Goal: Information Seeking & Learning: Learn about a topic

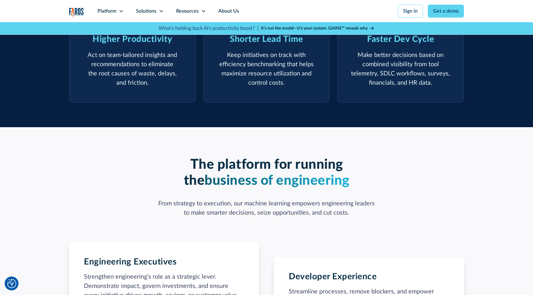
scroll to position [536, 0]
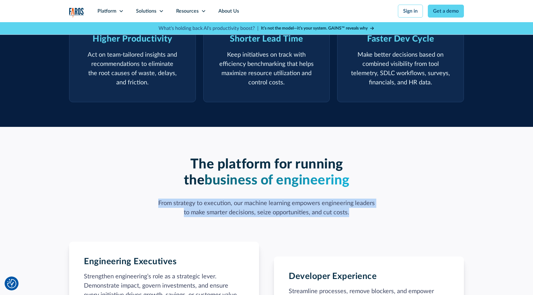
drag, startPoint x: 159, startPoint y: 182, endPoint x: 361, endPoint y: 193, distance: 202.3
click at [361, 199] on p "From strategy to execution, our machine learning empowers engineering leaders t…" at bounding box center [266, 208] width 222 height 18
copy p "From strategy to execution, our machine learning empowers engineering leaders t…"
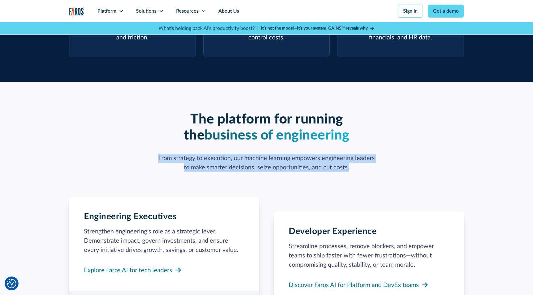
scroll to position [577, 0]
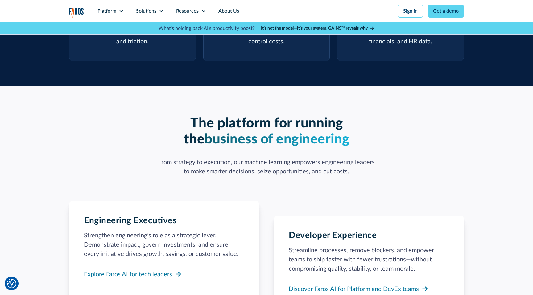
click at [195, 116] on h2 "The platform for running the business of engineering" at bounding box center [266, 132] width 222 height 33
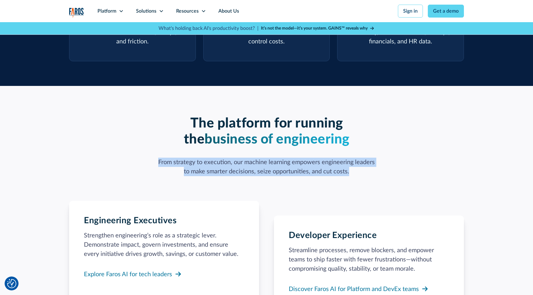
drag, startPoint x: 157, startPoint y: 142, endPoint x: 364, endPoint y: 150, distance: 207.1
click at [364, 158] on p "From strategy to execution, our machine learning empowers engineering leaders t…" at bounding box center [266, 167] width 222 height 18
copy p "From strategy to execution, our machine learning empowers engineering leaders t…"
click at [117, 11] on div "Platform" at bounding box center [110, 11] width 39 height 22
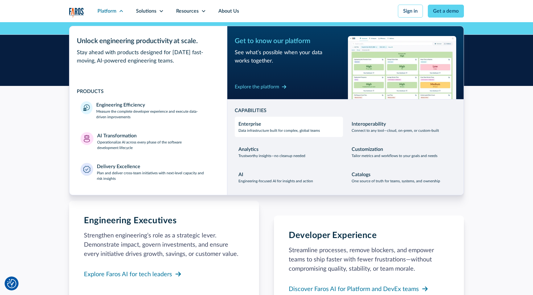
click at [271, 125] on div "Enterprise Data infrastructure built for complex, global teams" at bounding box center [278, 127] width 81 height 13
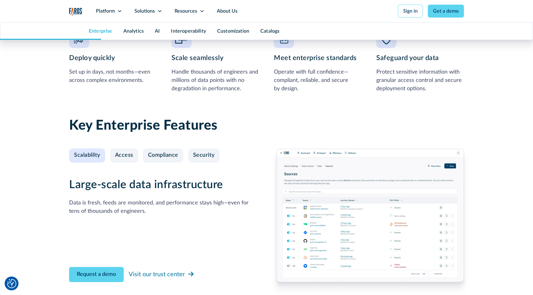
scroll to position [616, 0]
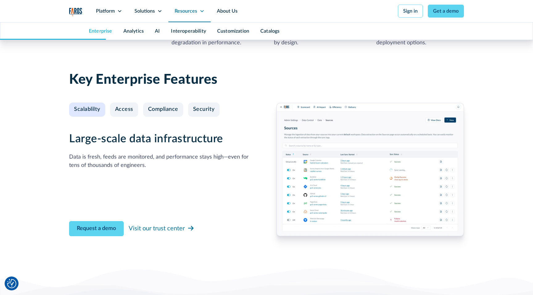
click at [182, 6] on div "Resources" at bounding box center [189, 11] width 42 height 22
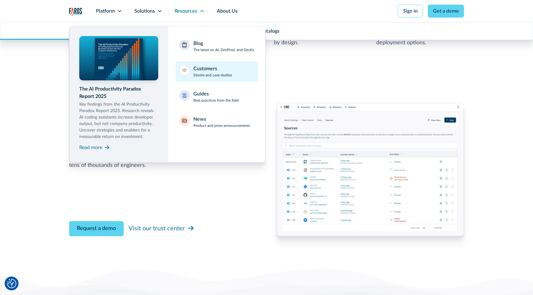
click at [202, 75] on p "Stories and case studies" at bounding box center [212, 75] width 39 height 6
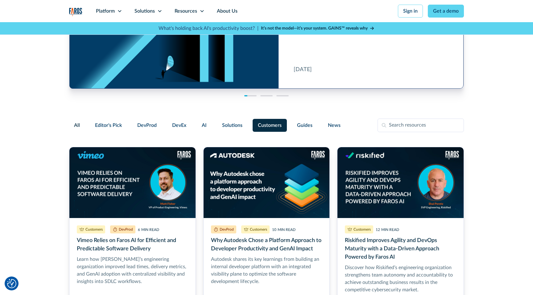
scroll to position [74, 0]
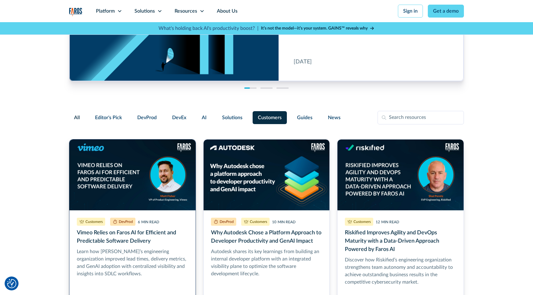
click at [147, 158] on link "Vimeo Relies on Faros AI for Efficient and Predictable Software Delivery" at bounding box center [132, 225] width 127 height 172
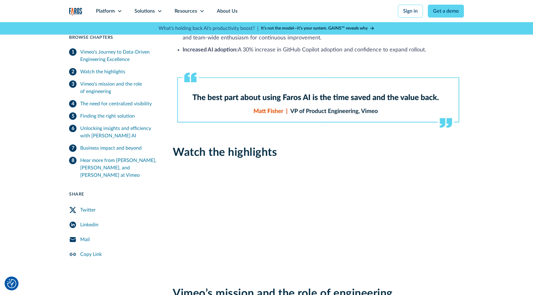
scroll to position [232, 0]
click at [70, 10] on img "home" at bounding box center [75, 12] width 13 height 9
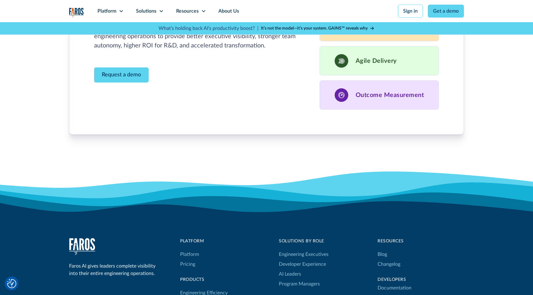
scroll to position [1884, 0]
click at [189, 260] on link "Pricing" at bounding box center [187, 265] width 15 height 10
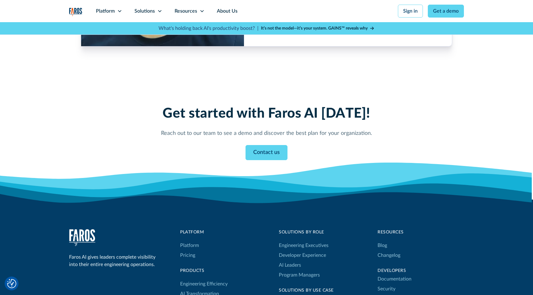
scroll to position [502, 0]
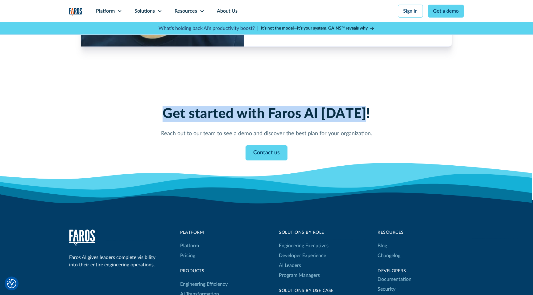
drag, startPoint x: 169, startPoint y: 113, endPoint x: 370, endPoint y: 111, distance: 201.0
click at [370, 111] on h3 "Get started with Faros AI [DATE]!" at bounding box center [266, 114] width 296 height 16
copy h3 "Get started with Faros AI [DATE]!"
